Goal: Navigation & Orientation: Find specific page/section

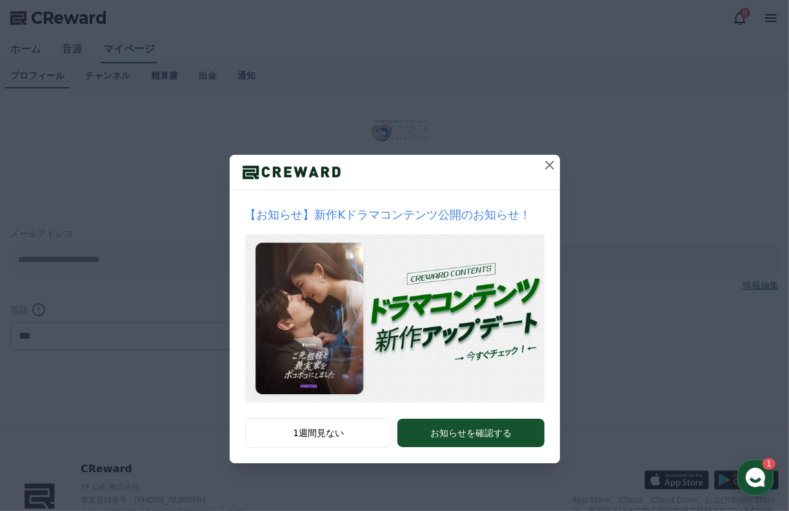
click at [545, 161] on icon at bounding box center [549, 165] width 9 height 9
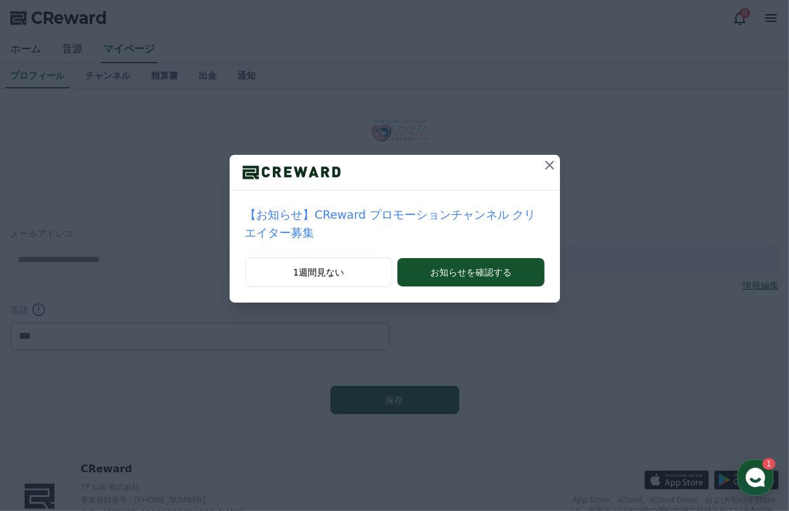
click at [545, 164] on icon at bounding box center [549, 165] width 9 height 9
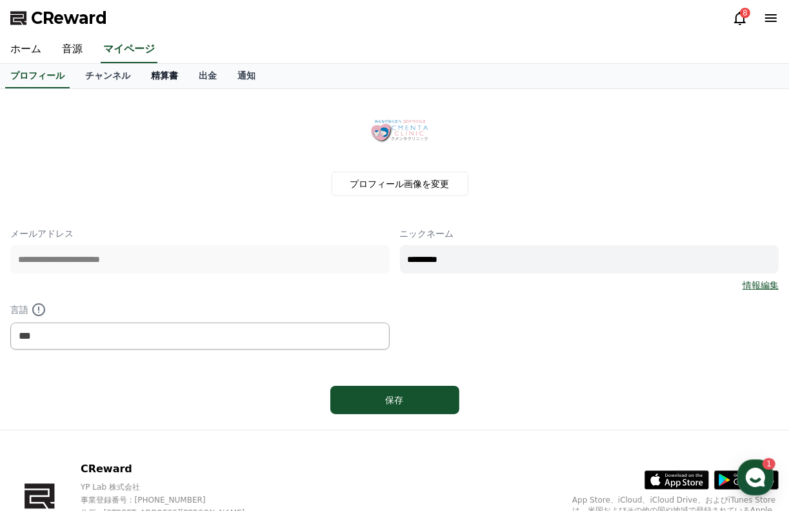
click at [142, 68] on link "精算書" at bounding box center [165, 76] width 48 height 25
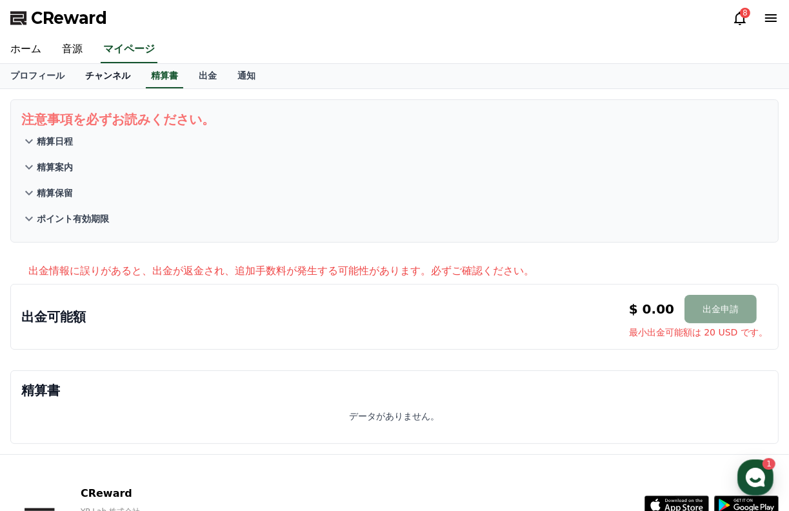
click at [83, 71] on link "チャンネル" at bounding box center [108, 76] width 66 height 25
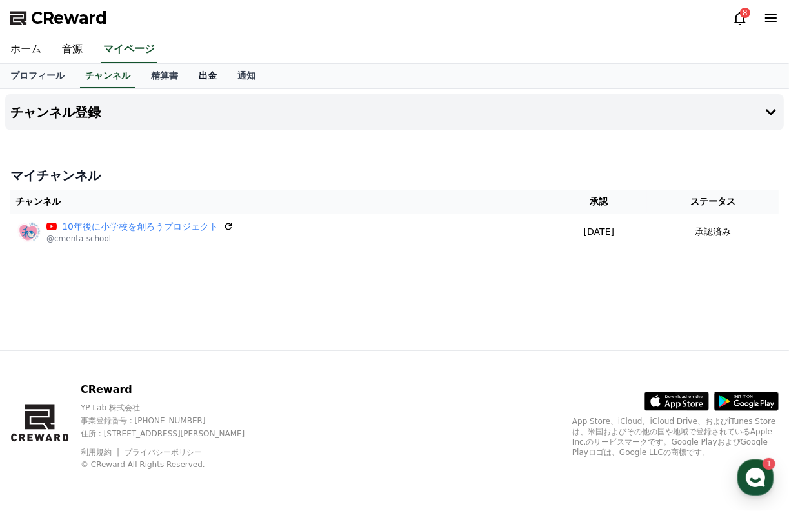
click at [191, 81] on link "出金" at bounding box center [207, 76] width 39 height 25
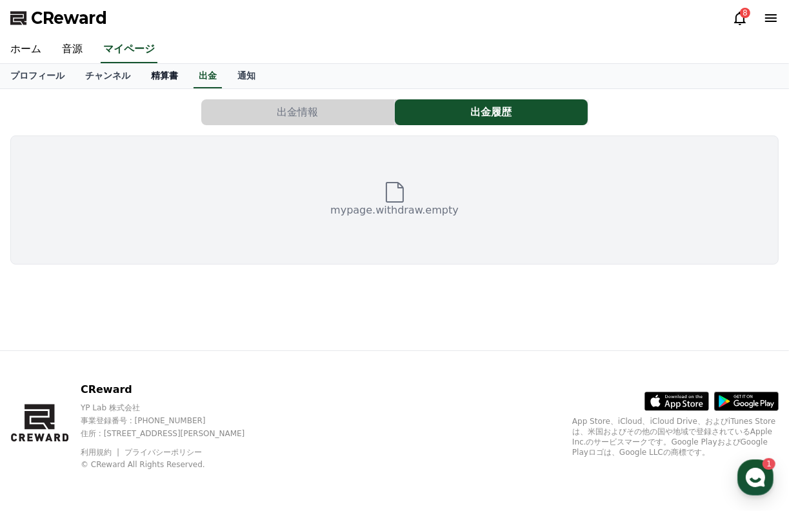
click at [144, 72] on link "精算書" at bounding box center [165, 76] width 48 height 25
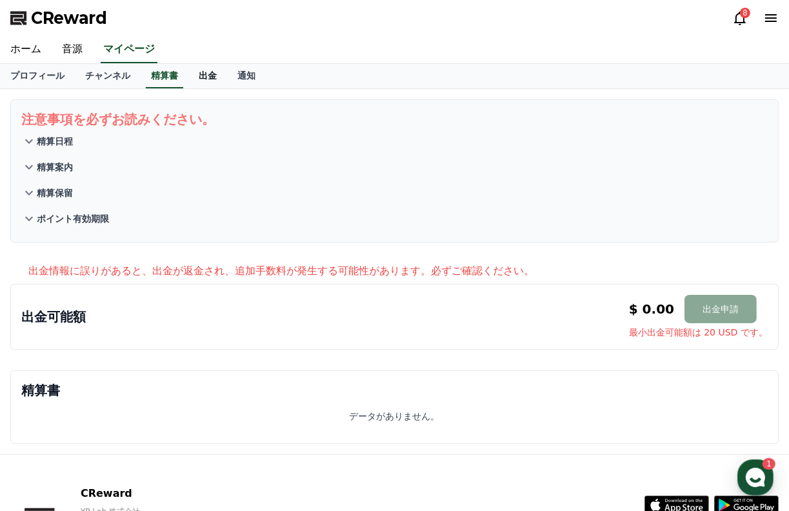
click at [188, 72] on link "出金" at bounding box center [207, 76] width 39 height 25
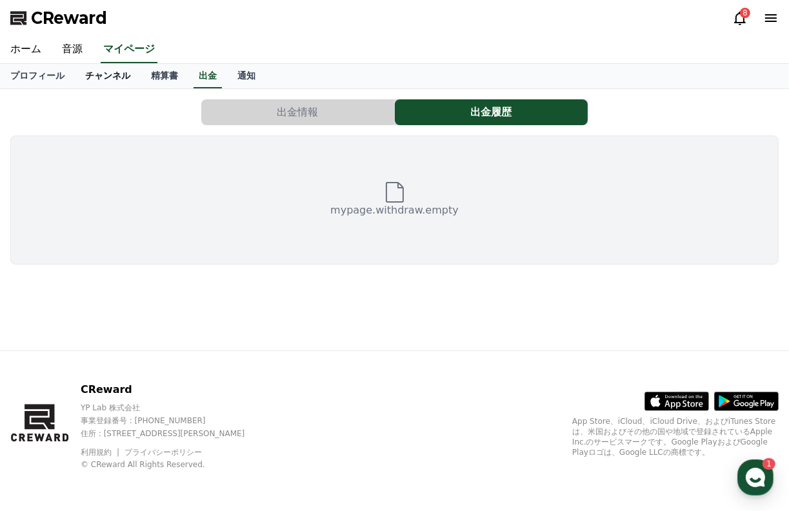
click at [93, 77] on link "チャンネル" at bounding box center [108, 76] width 66 height 25
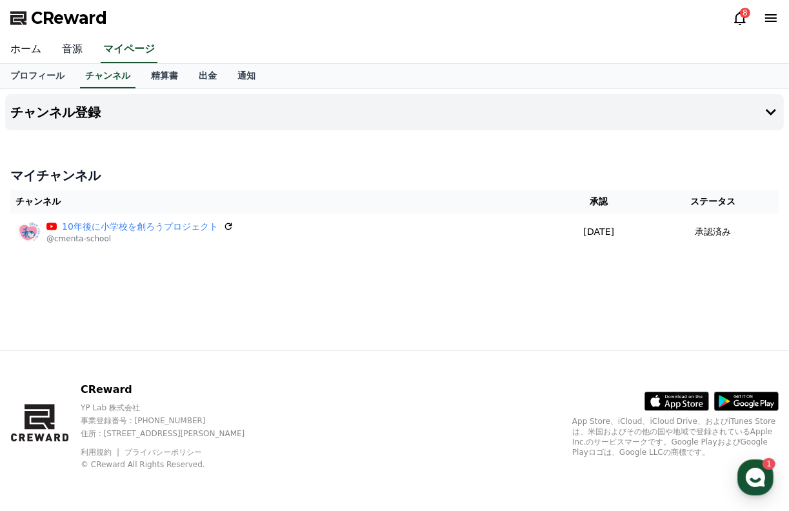
click at [63, 41] on link "音源" at bounding box center [72, 49] width 41 height 27
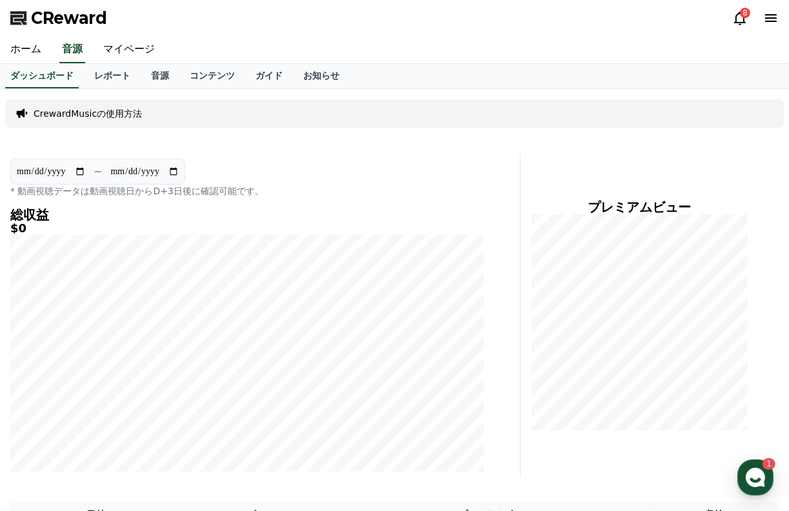
click at [744, 16] on div "8" at bounding box center [745, 13] width 10 height 10
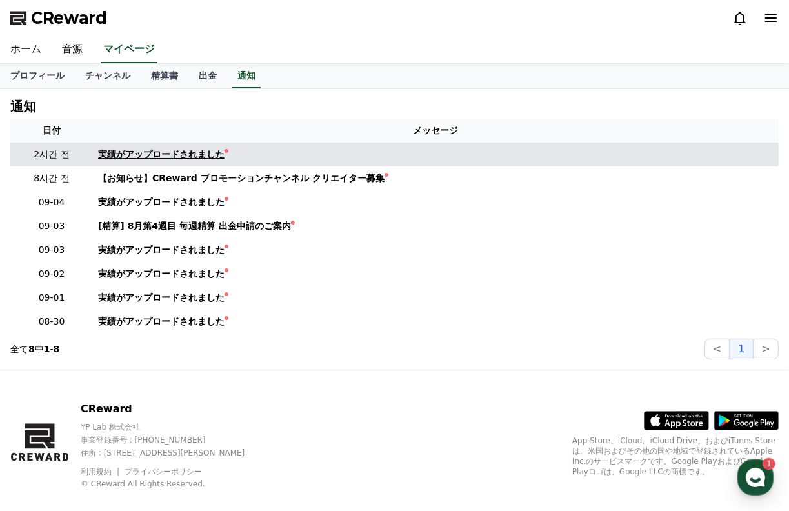
click at [138, 155] on div "実績がアップロードされました" at bounding box center [161, 155] width 126 height 14
